Goal: Information Seeking & Learning: Check status

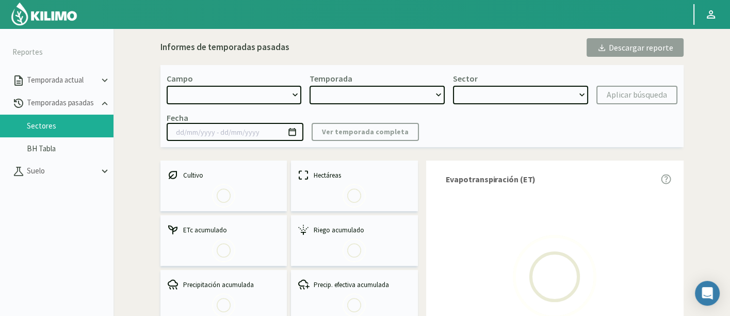
select select "1222: Object"
type input "[DATE] - [DATE]"
select select "0: 2024"
select select "7: Object"
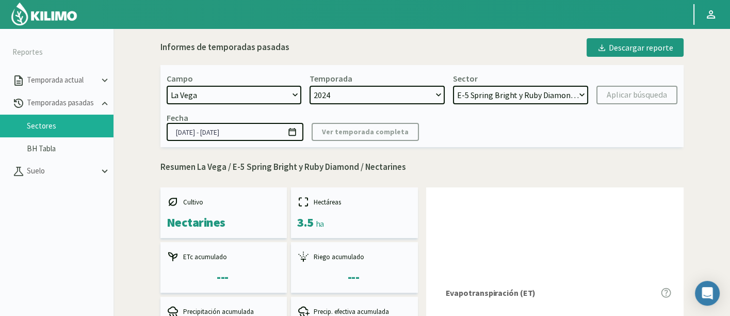
click at [355, 133] on kil-button "Ver temporada completa" at bounding box center [365, 132] width 107 height 18
click at [619, 92] on kil-button "Aplicar búsqueda" at bounding box center [637, 95] width 81 height 19
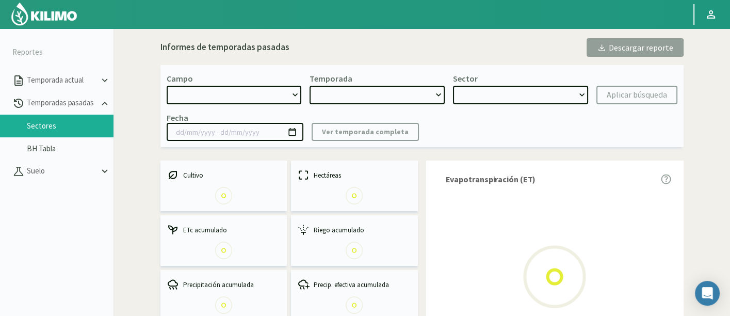
select select "1222: Object"
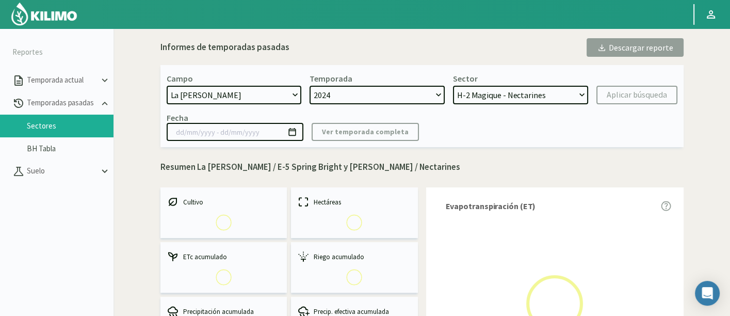
select select "0: 2024"
select select "7: Object"
type input "[DATE] - [DATE]"
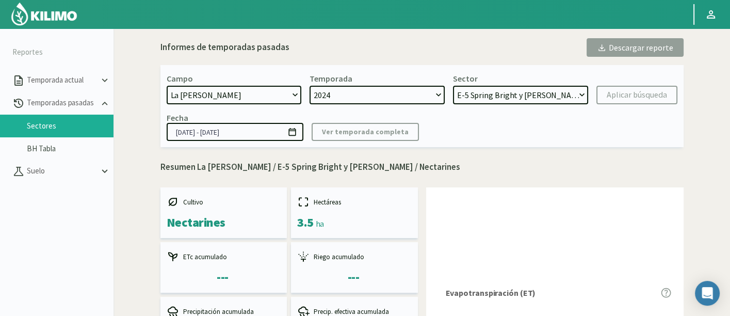
click at [387, 138] on kil-button "Ver temporada completa" at bounding box center [365, 132] width 107 height 18
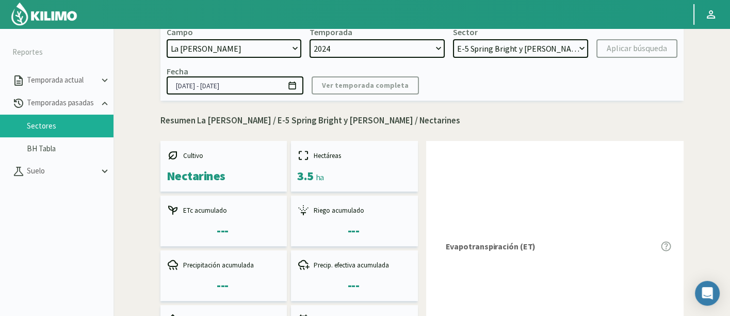
scroll to position [57, 0]
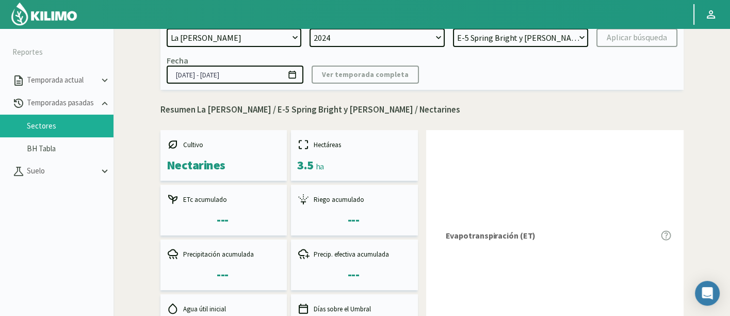
click at [556, 42] on select "H-2 Magique - Nectarines E-4 Ciruelos [DATE] y [DATE] - Ciruela S-2 Flavor - Ci…" at bounding box center [520, 37] width 135 height 19
click at [453, 28] on select "H-2 Magique - Nectarines E-4 Ciruelos [DATE] y [DATE] - Ciruela S-2 Flavor - Ci…" at bounding box center [520, 37] width 135 height 19
click at [541, 81] on div "Fecha 01/07/2024 - 30/06/2024 Ver temporada completa" at bounding box center [422, 69] width 511 height 28
click at [516, 40] on select "H-2 Magique - Nectarines E-4 Ciruelos [DATE] y [DATE] - Ciruela S-2 Flavor - Ci…" at bounding box center [520, 37] width 135 height 19
click at [453, 28] on select "H-2 Magique - Nectarines E-4 Ciruelos [DATE] y [DATE] - Ciruela S-2 Flavor - Ci…" at bounding box center [520, 37] width 135 height 19
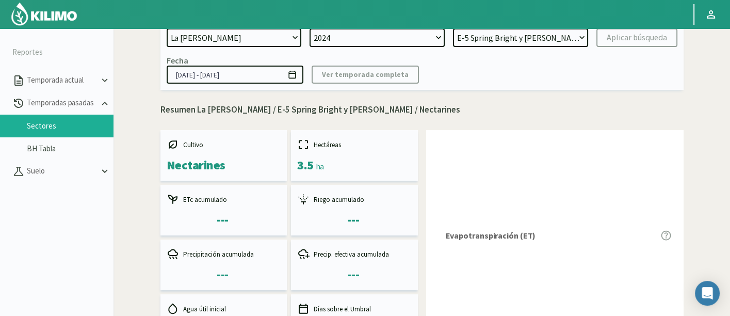
click at [440, 135] on div "Evapotranspiración (ET)" at bounding box center [555, 237] width 258 height 215
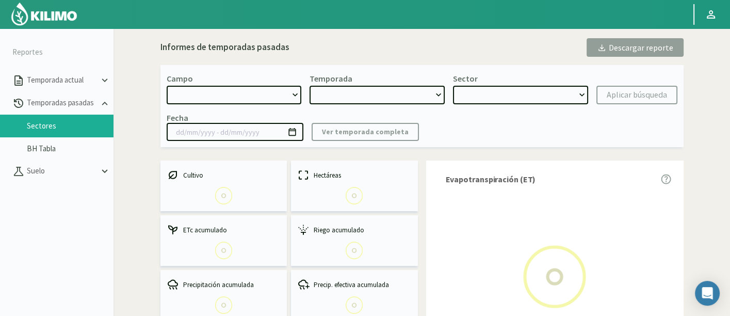
select select "1222: Object"
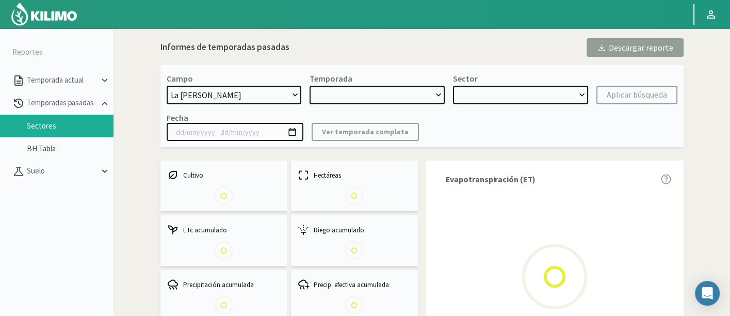
type input "[DATE] - [DATE]"
select select "0: 2024"
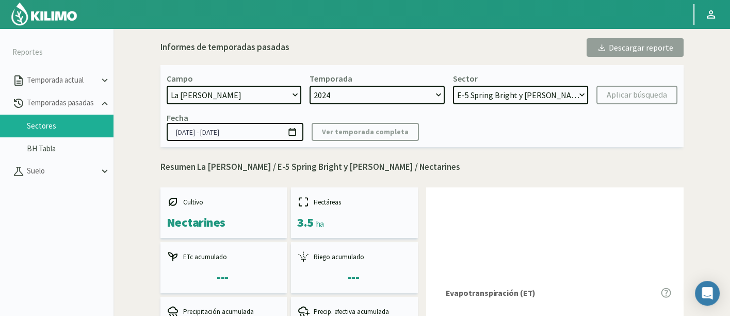
click at [632, 89] on kil-button "Aplicar búsqueda" at bounding box center [637, 95] width 81 height 19
click at [390, 105] on div "Campo [DATE] 8 Fuegos Acograpes - Ag. [PERSON_NAME] - Ag. [GEOGRAPHIC_DATA] Aco…" at bounding box center [422, 106] width 523 height 82
click at [489, 92] on select "H-2 Magique - Nectarines E-4 Ciruelos [DATE] y [DATE] - Ciruela S-2 Flavor - Ci…" at bounding box center [520, 95] width 135 height 19
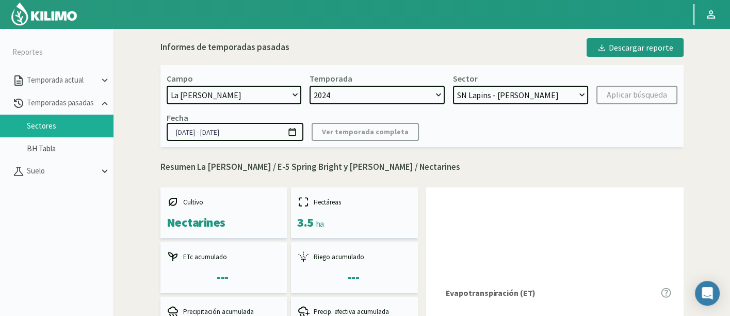
click at [453, 86] on select "H-2 Magique - Nectarines E-4 Ciruelos [DATE] y [DATE] - Ciruela S-2 Flavor - Ci…" at bounding box center [520, 95] width 135 height 19
click at [627, 95] on div "Aplicar búsqueda" at bounding box center [637, 95] width 60 height 12
click at [553, 96] on select "H-2 Magique - Nectarines E-4 Ciruelos [DATE] y [DATE] - Ciruela S-2 Flavor - Ci…" at bounding box center [525, 95] width 137 height 19
click at [457, 86] on select "H-2 Magique - Nectarines E-4 Ciruelos [DATE] y [DATE] - Ciruela S-2 Flavor - Ci…" at bounding box center [525, 95] width 137 height 19
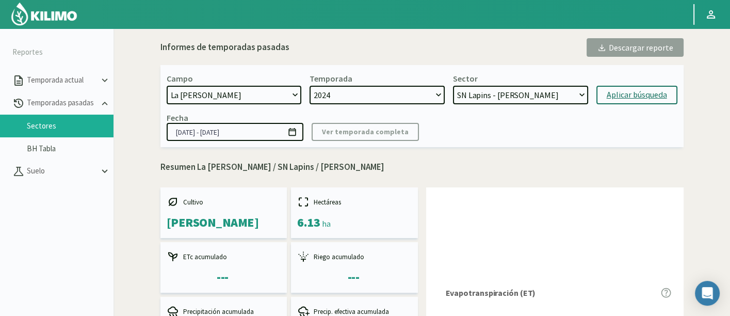
click at [497, 98] on select "H-2 Magique - Nectarines E-4 Ciruelos [DATE] y [DATE] - Ciruela S-2 Flavor - Ci…" at bounding box center [520, 95] width 135 height 19
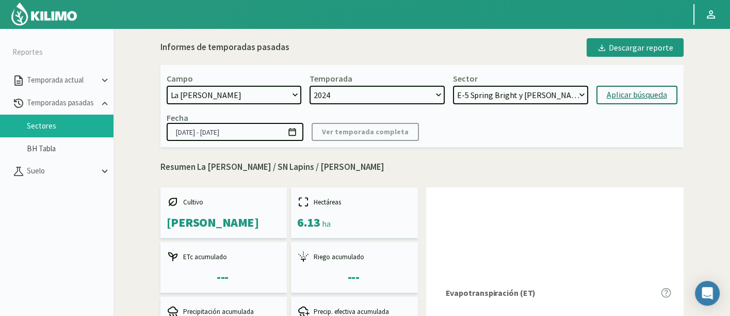
click at [453, 86] on select "H-2 Magique - Nectarines E-4 Ciruelos [DATE] y [DATE] - Ciruela S-2 Flavor - Ci…" at bounding box center [520, 95] width 135 height 19
click at [659, 91] on div "Aplicar búsqueda" at bounding box center [637, 95] width 60 height 12
select select "37: Object"
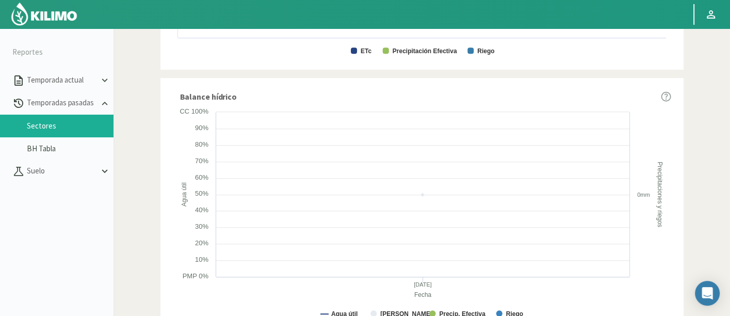
scroll to position [582, 0]
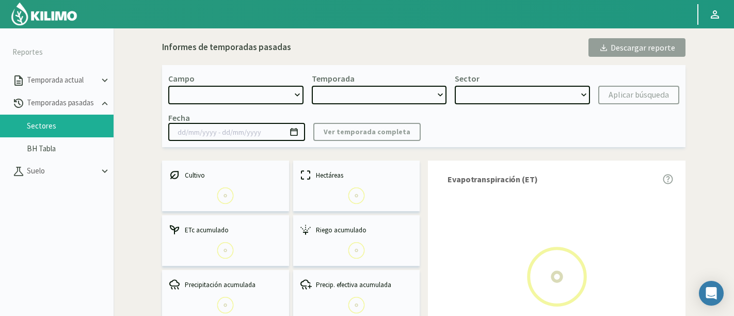
select select "1222: Object"
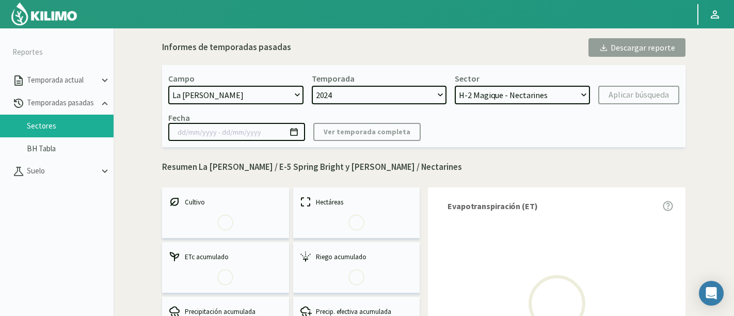
select select "0: 2024"
select select "7: Object"
type input "[DATE] - [DATE]"
